Goal: Obtain resource: Obtain resource

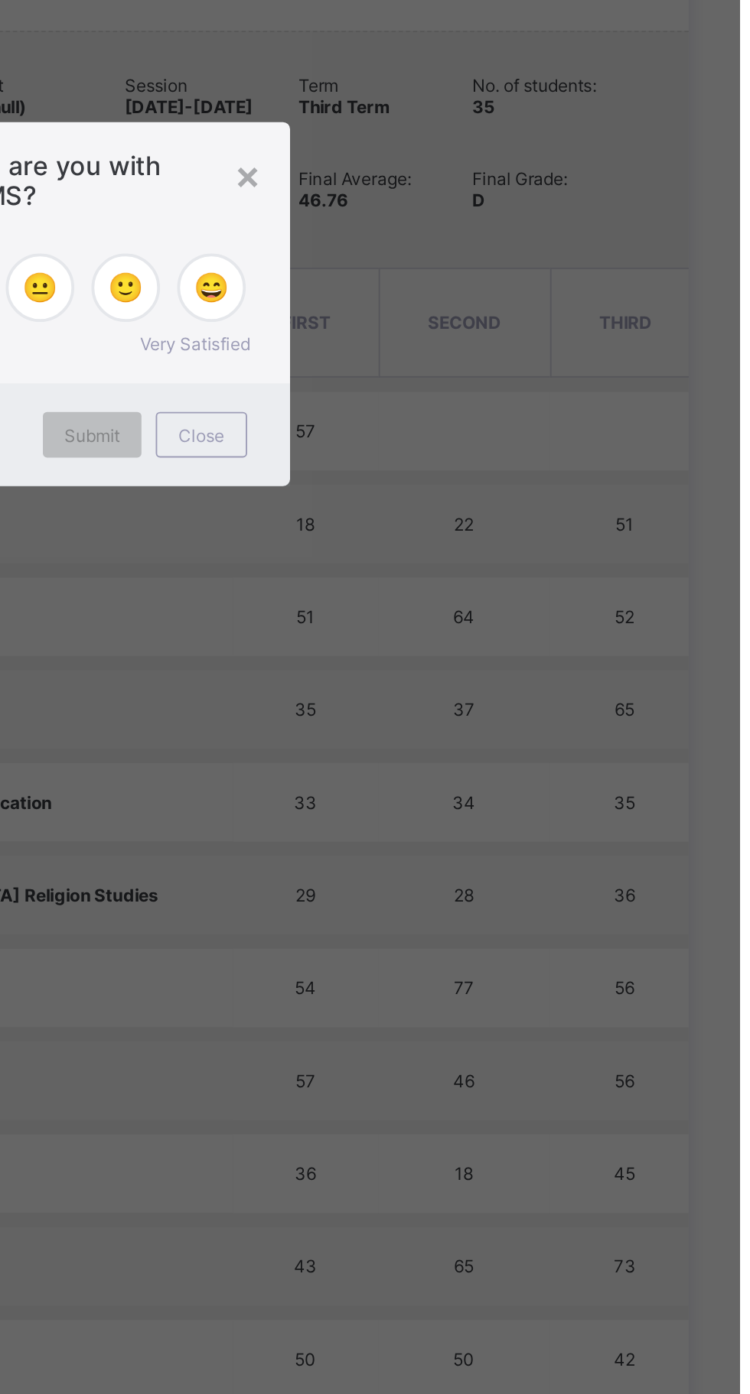
click at [486, 779] on div "Close" at bounding box center [461, 767] width 49 height 24
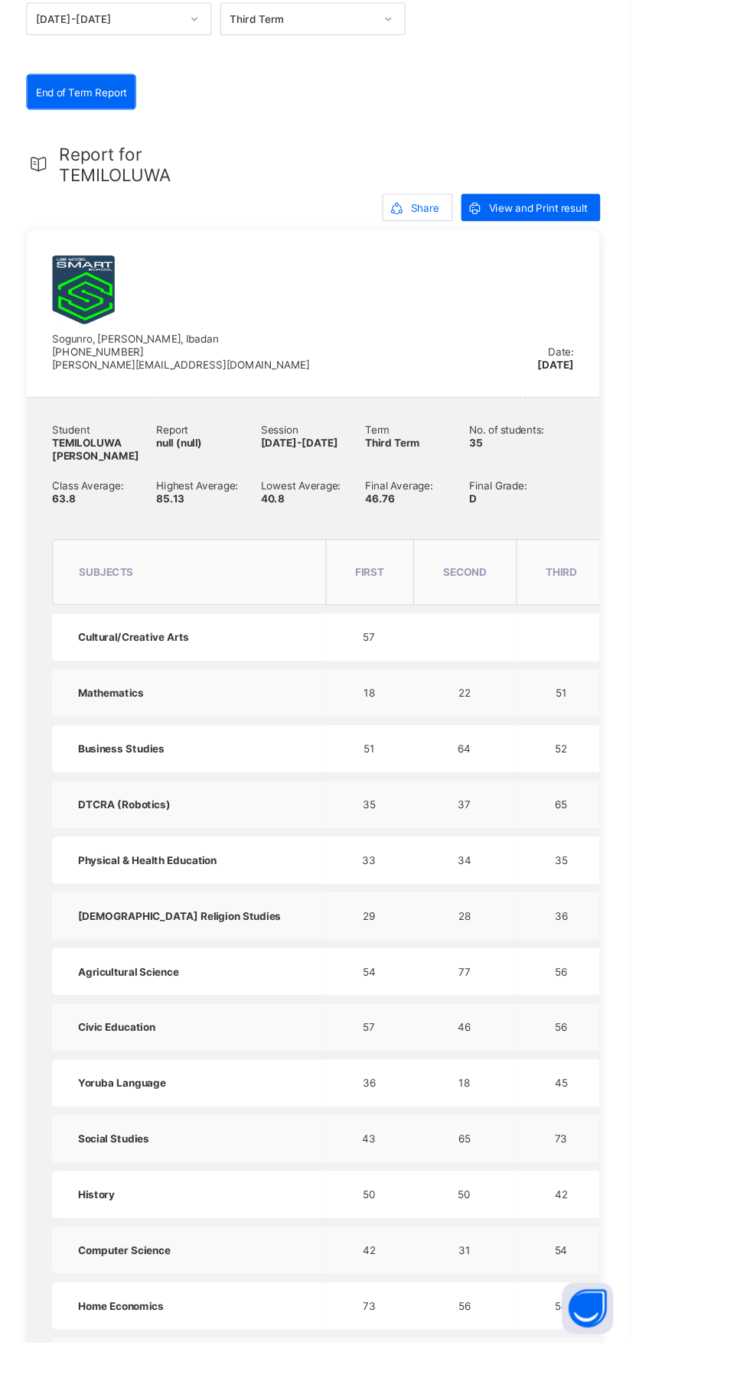
click at [662, 382] on span "View and Print result" at bounding box center [667, 381] width 88 height 11
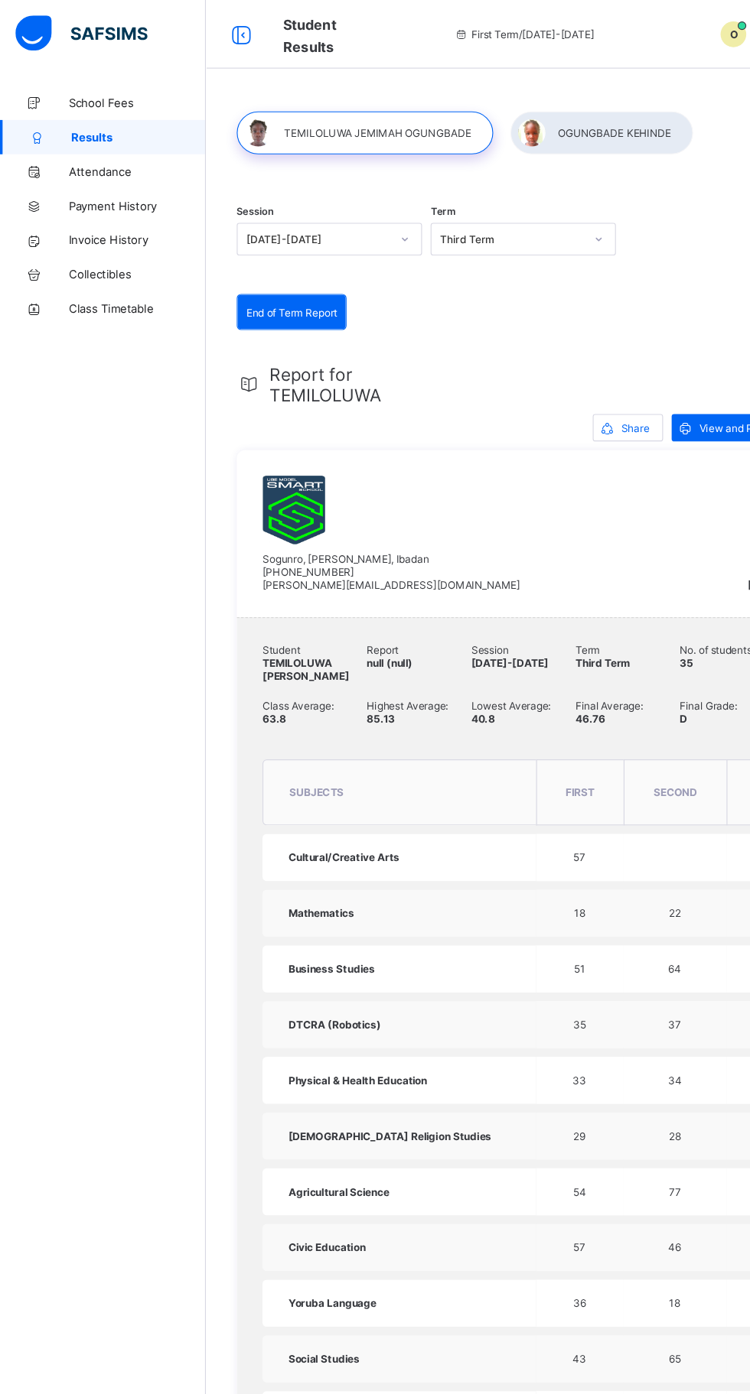
click at [546, 116] on div at bounding box center [536, 118] width 163 height 38
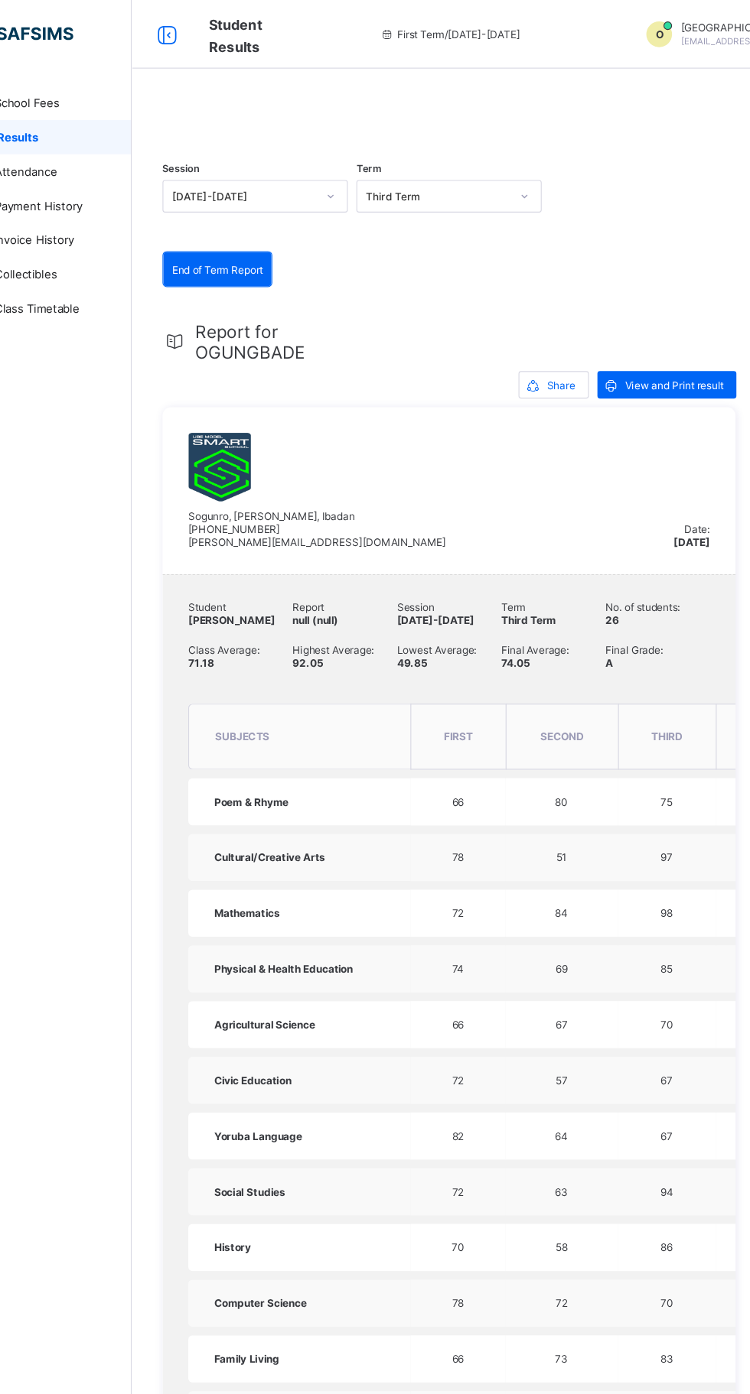
click at [681, 350] on span "View and Print result" at bounding box center [667, 343] width 88 height 11
click at [304, 99] on div at bounding box center [466, 99] width 511 height 0
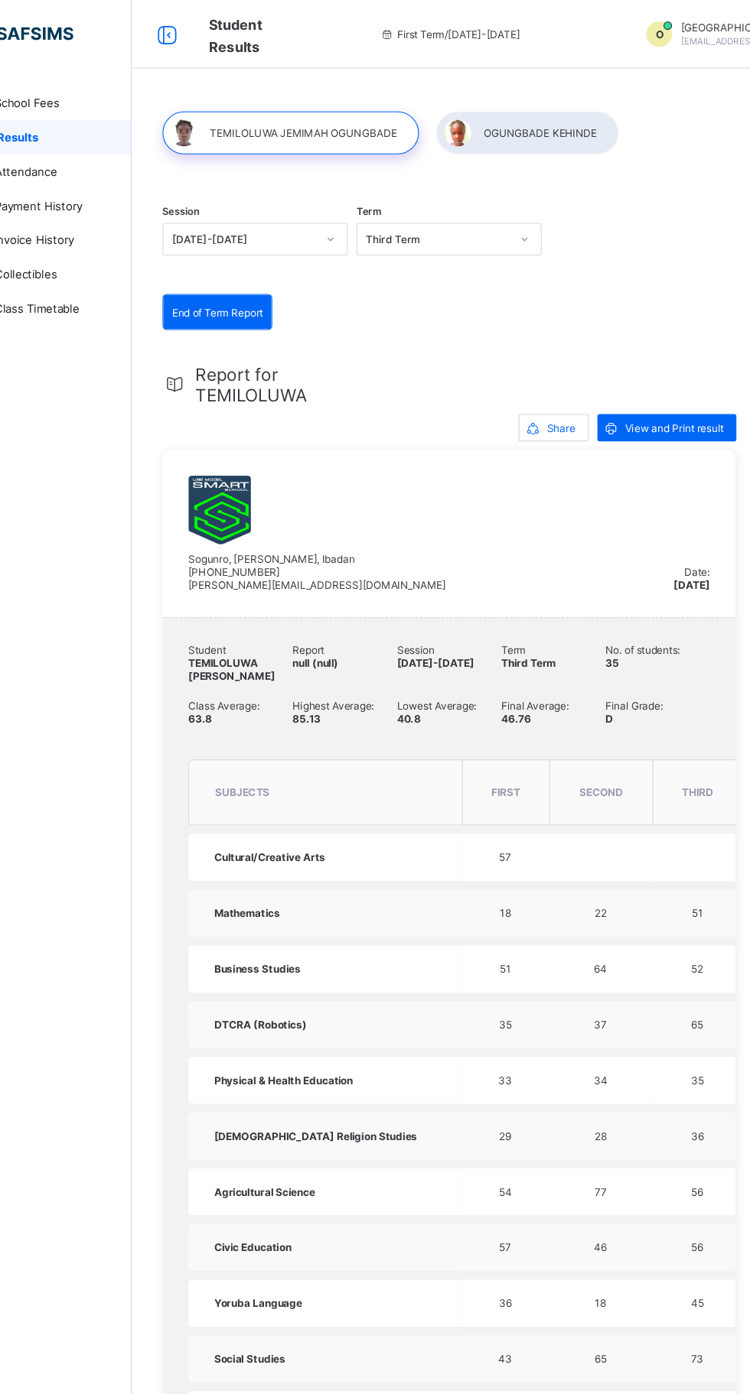
click at [678, 382] on span "View and Print result" at bounding box center [667, 381] width 88 height 11
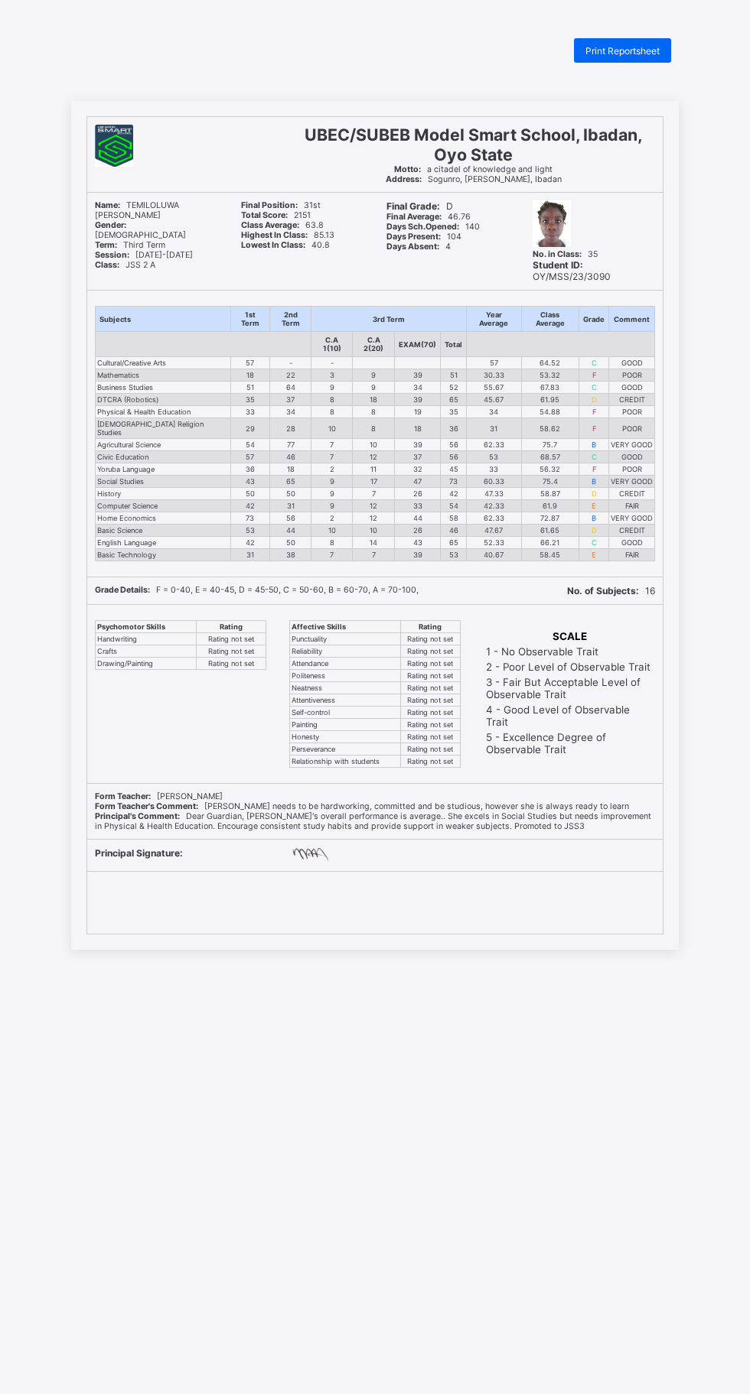
click at [617, 50] on span "Print Reportsheet" at bounding box center [622, 50] width 74 height 11
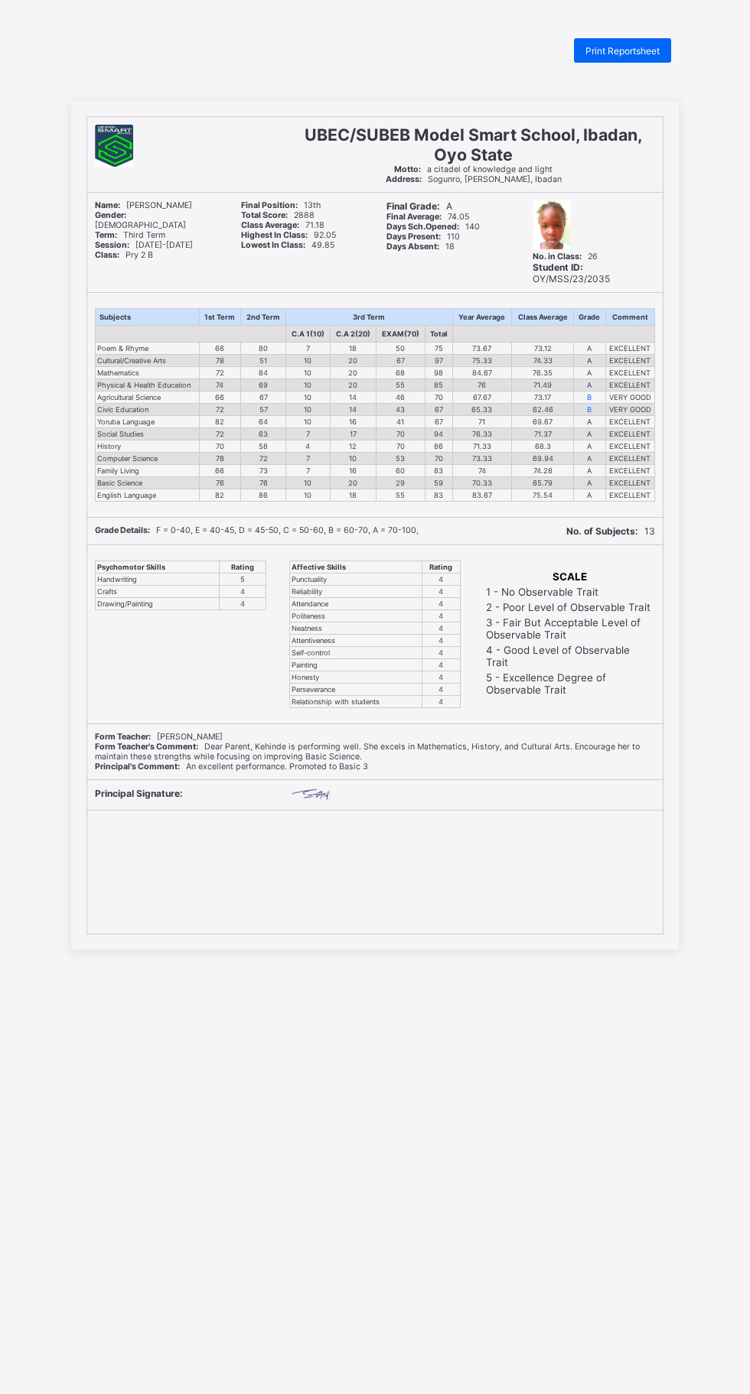
click at [629, 51] on span "Print Reportsheet" at bounding box center [622, 50] width 74 height 11
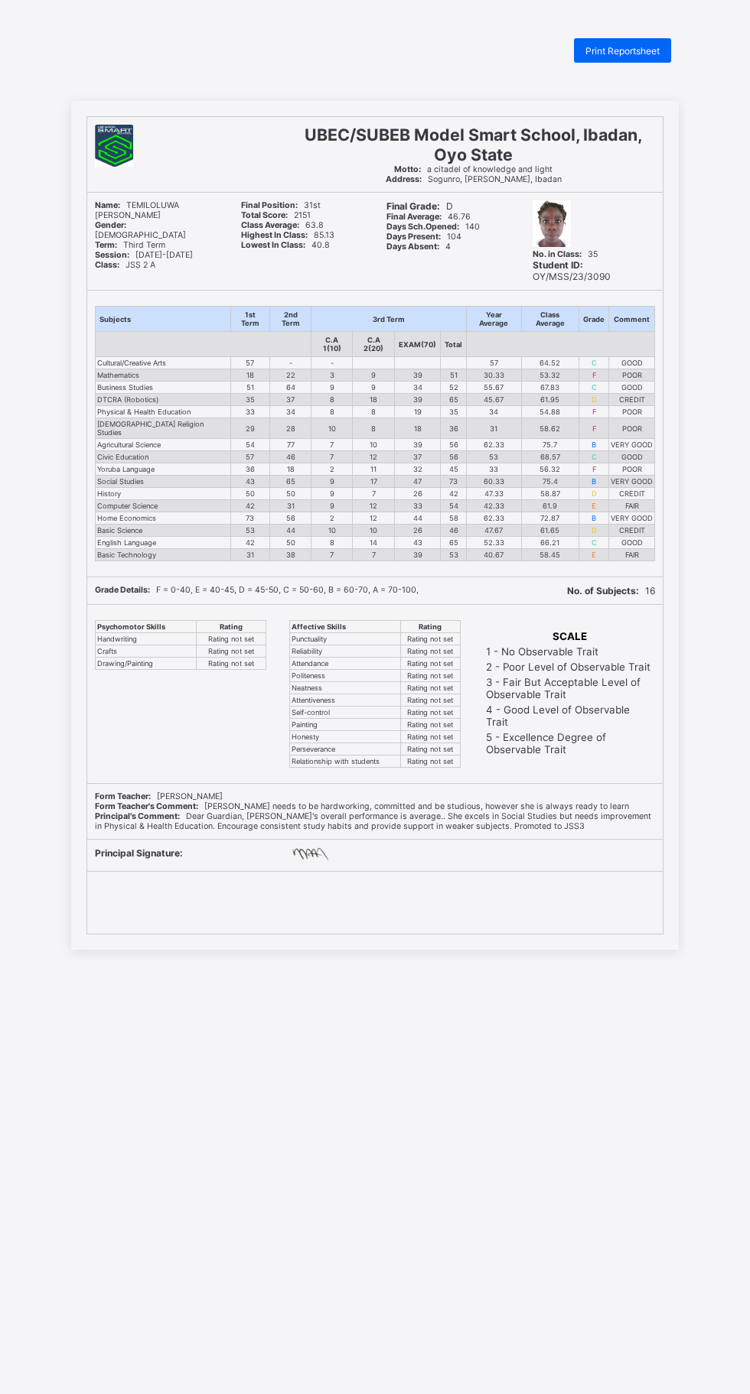
click at [635, 50] on span "Print Reportsheet" at bounding box center [622, 50] width 74 height 11
